Goal: Information Seeking & Learning: Learn about a topic

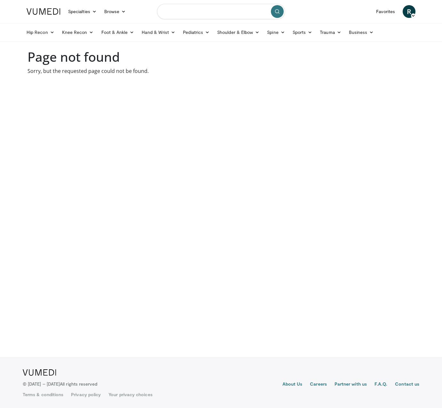
click at [212, 6] on input "Search topics, interventions" at bounding box center [221, 11] width 128 height 15
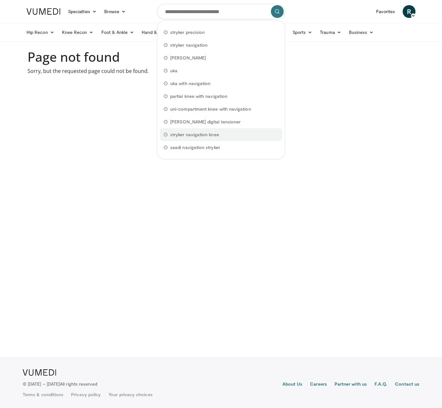
click at [217, 134] on span "stryker navigation knee" at bounding box center [194, 134] width 49 height 6
type input "**********"
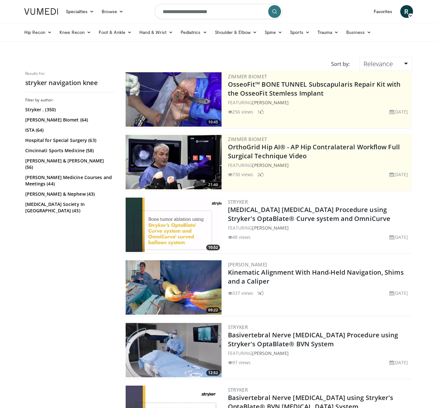
click at [214, 10] on input "**********" at bounding box center [219, 11] width 128 height 15
type input "**********"
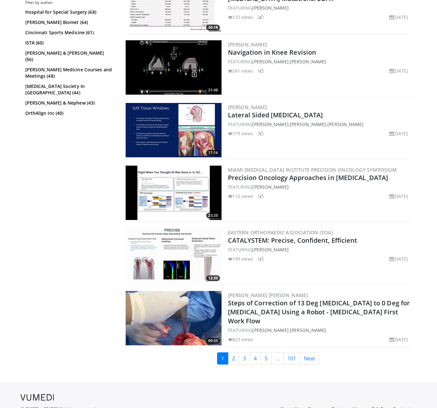
scroll to position [1285, 0]
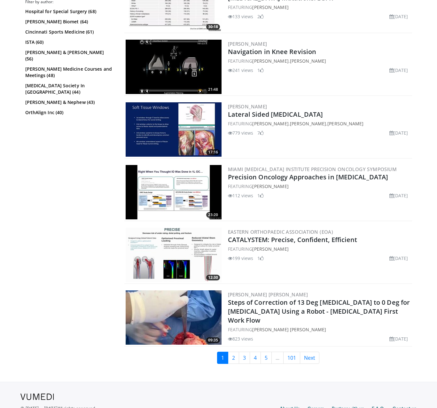
click at [79, 177] on div "Filter by author: Hospital for Special Surgery (68) Zimmer Biomet (64) Cincinna…" at bounding box center [69, 183] width 89 height 369
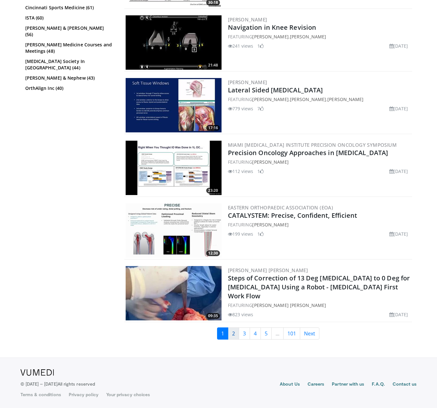
click at [231, 332] on link "2" at bounding box center [233, 333] width 11 height 12
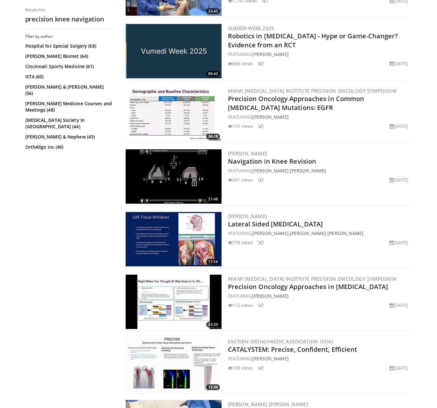
scroll to position [1169, 0]
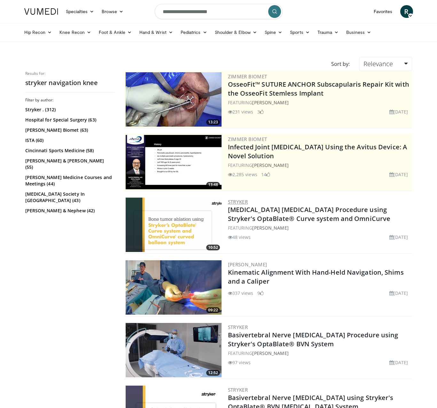
click at [240, 201] on link "Stryker" at bounding box center [238, 201] width 20 height 6
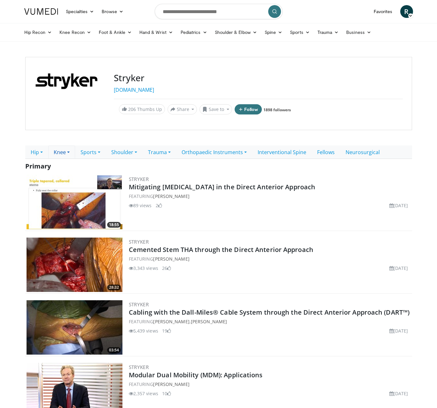
click at [71, 153] on link "Knee" at bounding box center [61, 151] width 27 height 13
click at [66, 164] on link "Primary" at bounding box center [78, 166] width 59 height 10
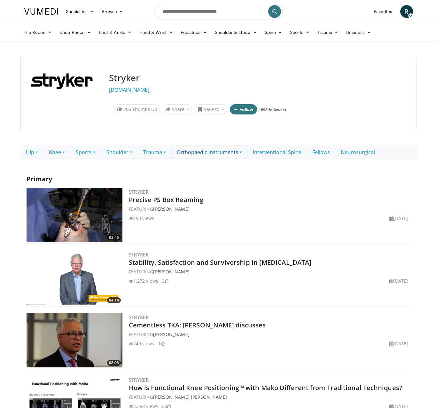
click at [241, 150] on link "Orthopaedic Instruments" at bounding box center [209, 151] width 76 height 13
click at [191, 167] on link "Knee" at bounding box center [197, 166] width 50 height 10
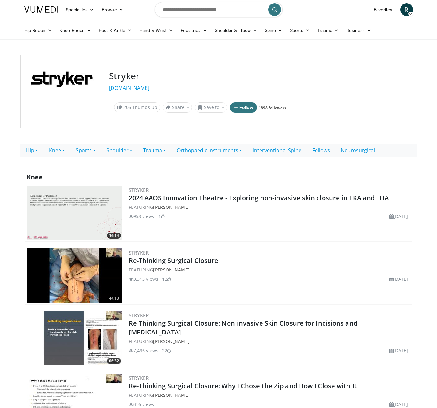
scroll to position [1, 0]
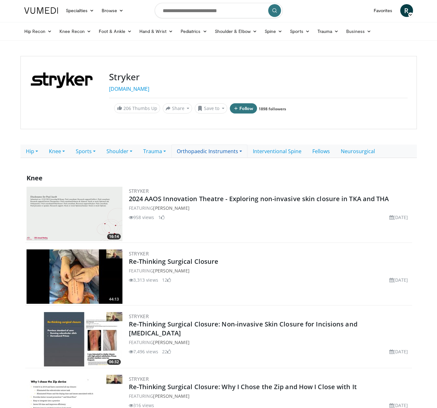
click at [224, 153] on link "Orthopaedic Instruments" at bounding box center [209, 150] width 76 height 13
click at [195, 175] on link "Hip" at bounding box center [197, 176] width 50 height 10
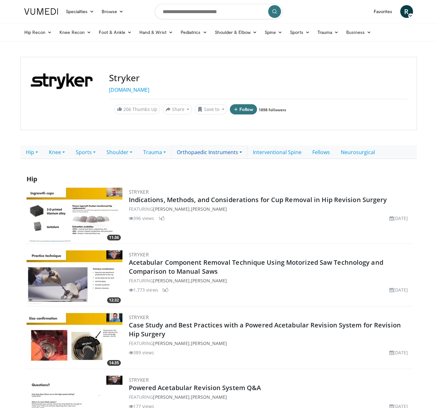
click at [243, 152] on link "Orthopaedic Instruments" at bounding box center [209, 151] width 76 height 13
click at [98, 153] on link "Sports" at bounding box center [85, 151] width 31 height 13
click at [64, 153] on link "Knee" at bounding box center [56, 151] width 27 height 13
click at [36, 151] on link "Hip" at bounding box center [31, 151] width 23 height 13
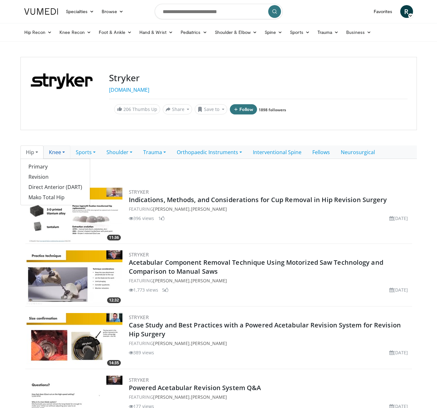
click at [62, 150] on link "Knee" at bounding box center [56, 151] width 27 height 13
click at [77, 127] on div "Stryker www.stryker.com 206 Thumbs Up Share Stryker... × Enter one or more e-ma…" at bounding box center [218, 93] width 396 height 73
click at [88, 32] on icon at bounding box center [89, 32] width 4 height 4
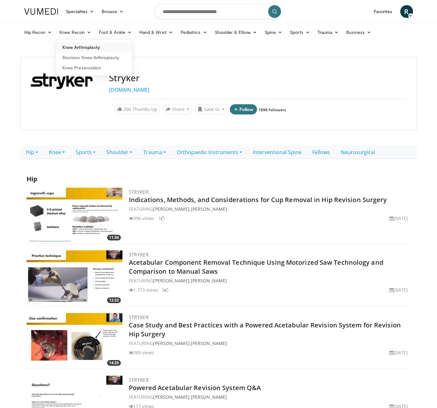
click at [83, 46] on link "Knee Arthroplasty" at bounding box center [94, 47] width 76 height 10
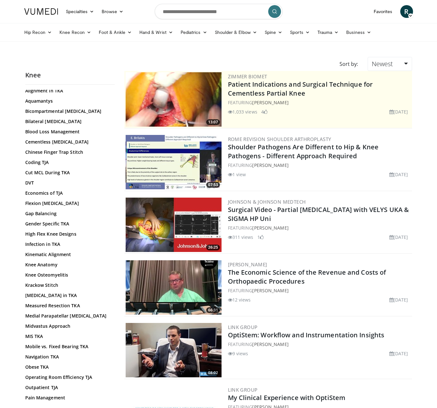
click at [112, 194] on div "Recommended Topics: Alignment in TKA Aquamantys Outpatient TJA Pain Management …" at bounding box center [69, 295] width 89 height 657
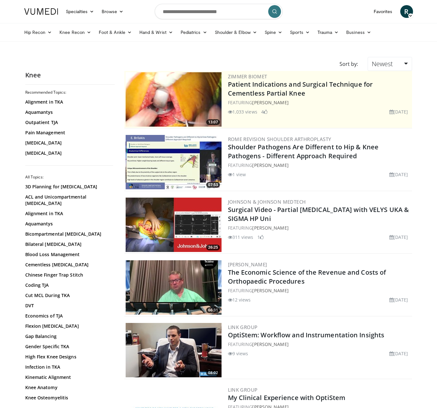
click at [258, 181] on div "Rome Revision Shoulder [MEDICAL_DATA] Shoulder Pathogens Are Different to Hip &…" at bounding box center [319, 162] width 183 height 54
